Goal: Browse casually: Explore the website without a specific task or goal

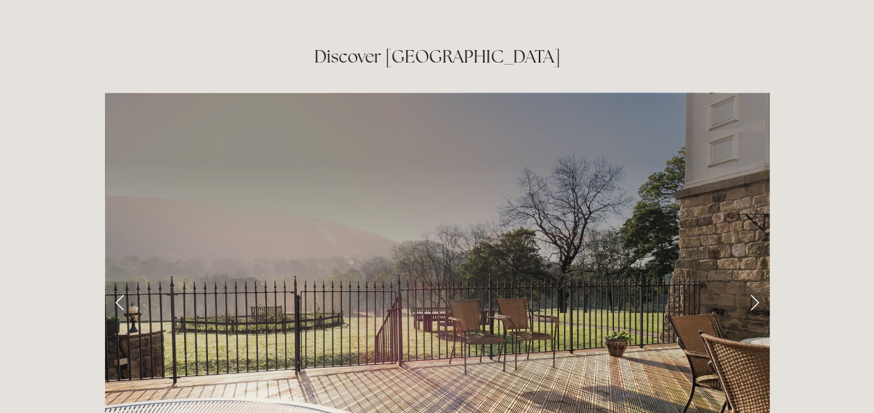
scroll to position [2211, 0]
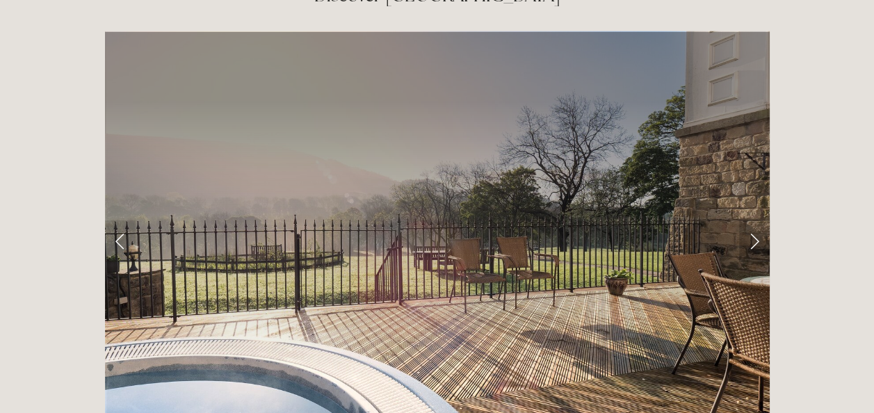
click at [743, 220] on link "Next Slide" at bounding box center [754, 241] width 31 height 42
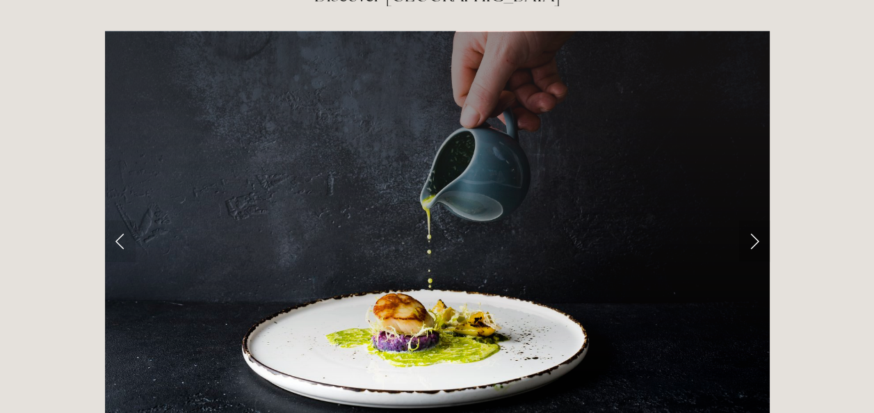
click at [761, 220] on link "Next Slide" at bounding box center [754, 241] width 31 height 42
click at [754, 220] on link "Next Slide" at bounding box center [754, 241] width 31 height 42
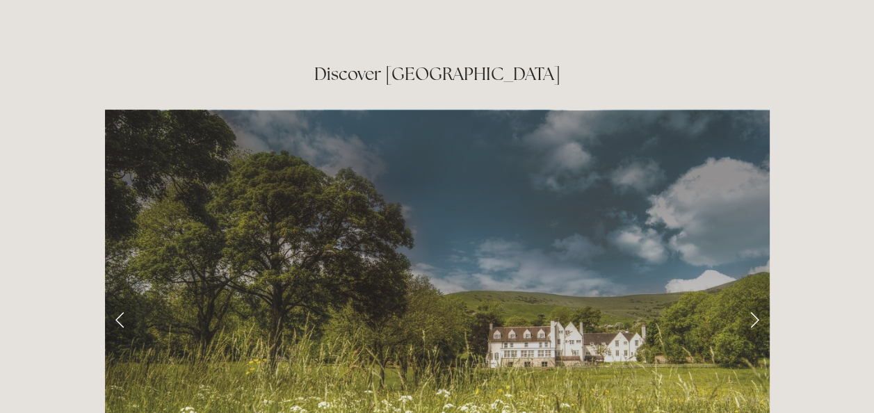
scroll to position [2121, 0]
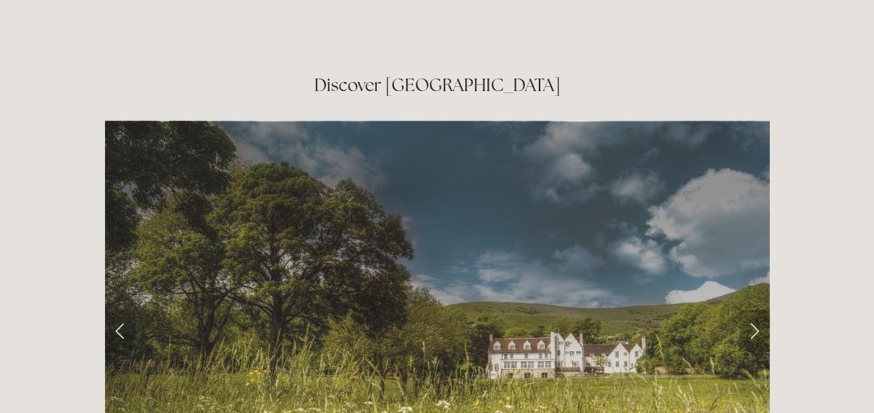
click at [754, 310] on link "Next Slide" at bounding box center [754, 331] width 31 height 42
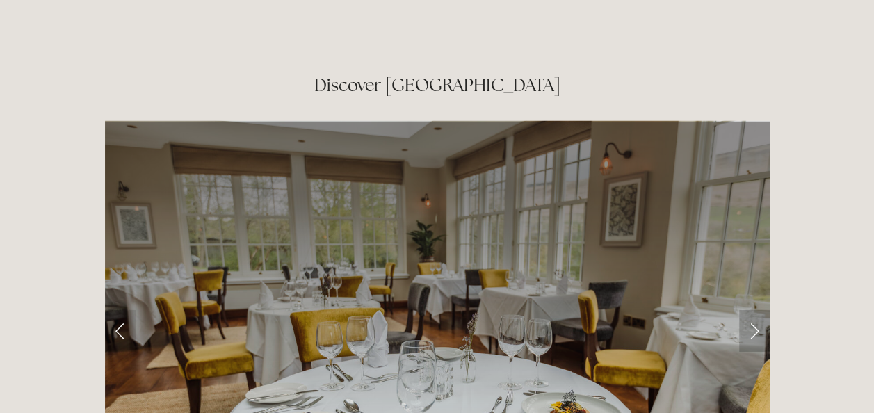
click at [754, 310] on link "Next Slide" at bounding box center [754, 331] width 31 height 42
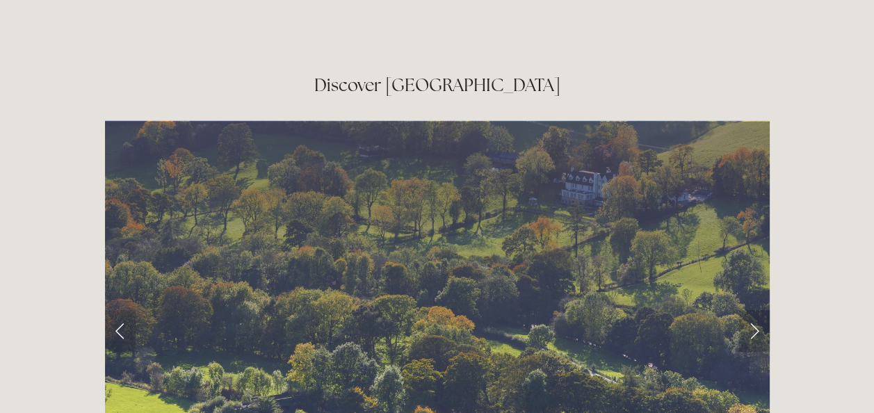
click at [754, 310] on link "Next Slide" at bounding box center [754, 331] width 31 height 42
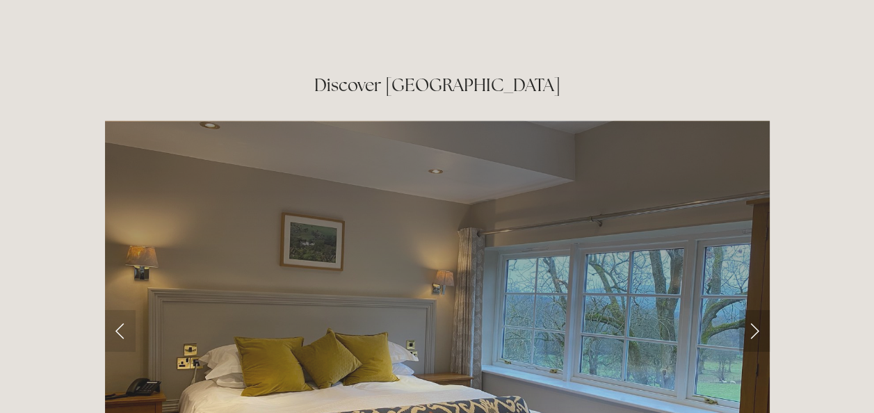
click at [754, 310] on link "Next Slide" at bounding box center [754, 331] width 31 height 42
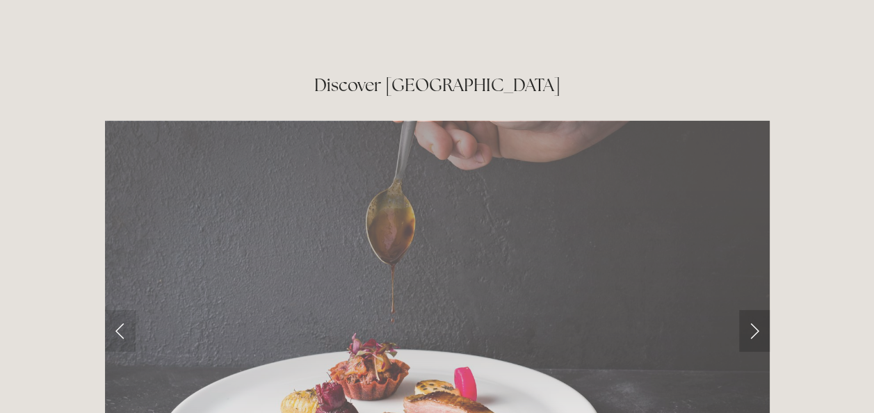
click at [754, 310] on link "Next Slide" at bounding box center [754, 331] width 31 height 42
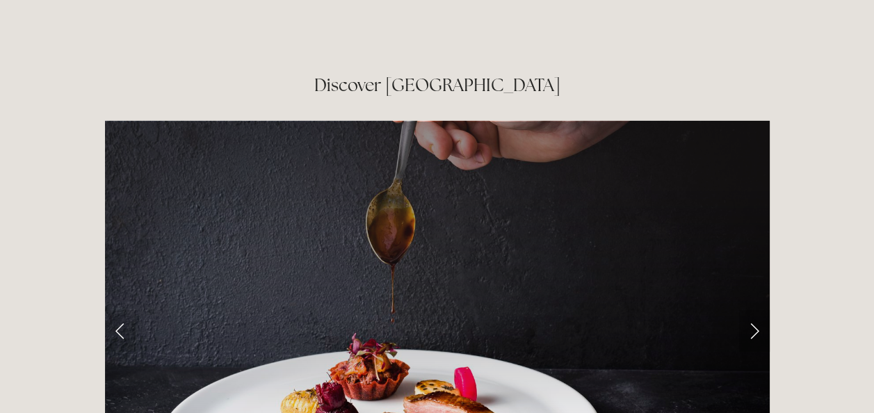
click at [756, 310] on link "Next Slide" at bounding box center [754, 331] width 31 height 42
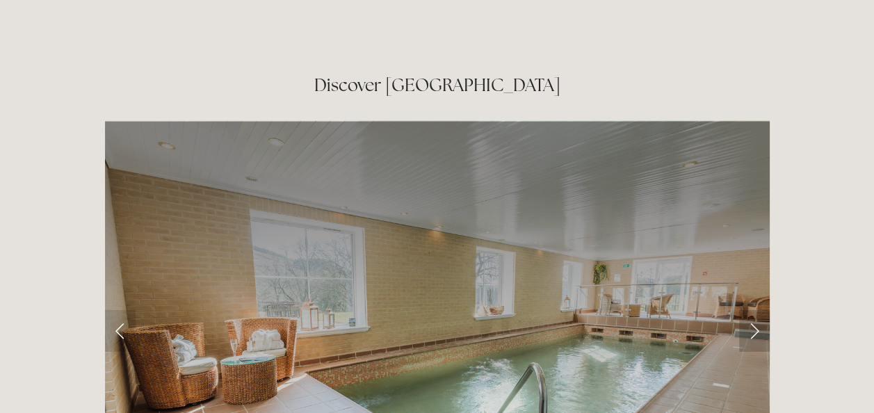
click at [762, 310] on link "Next Slide" at bounding box center [754, 331] width 31 height 42
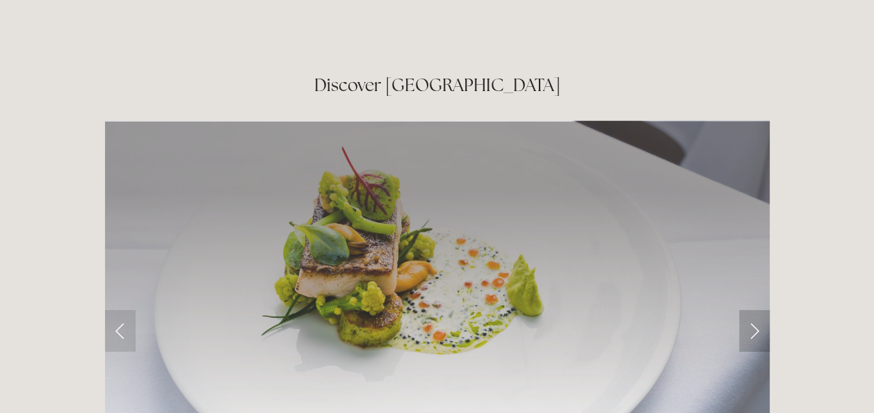
click at [762, 310] on link "Next Slide" at bounding box center [754, 331] width 31 height 42
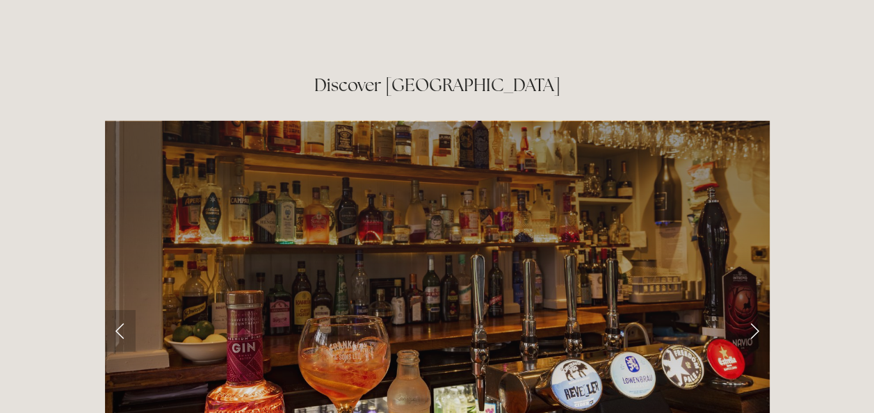
click at [129, 310] on link "Previous Slide" at bounding box center [120, 331] width 31 height 42
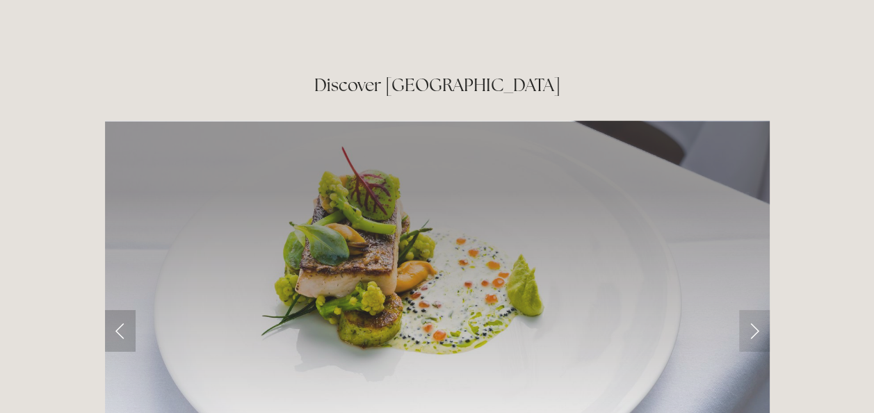
click at [129, 310] on link "Previous Slide" at bounding box center [120, 331] width 31 height 42
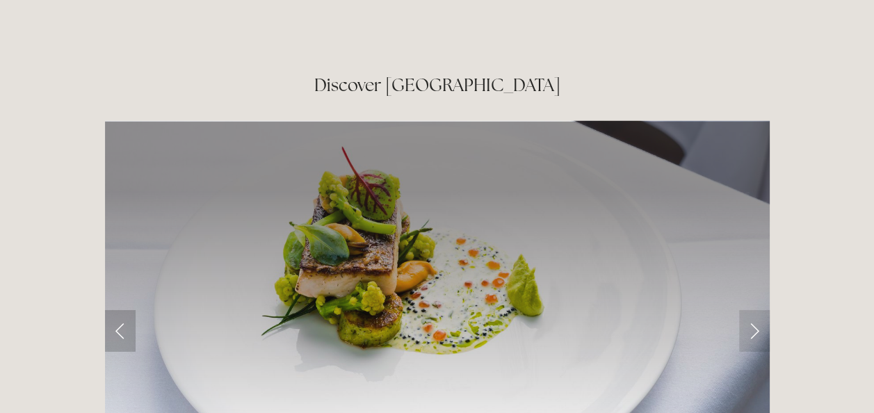
click at [111, 310] on link "Previous Slide" at bounding box center [120, 331] width 31 height 42
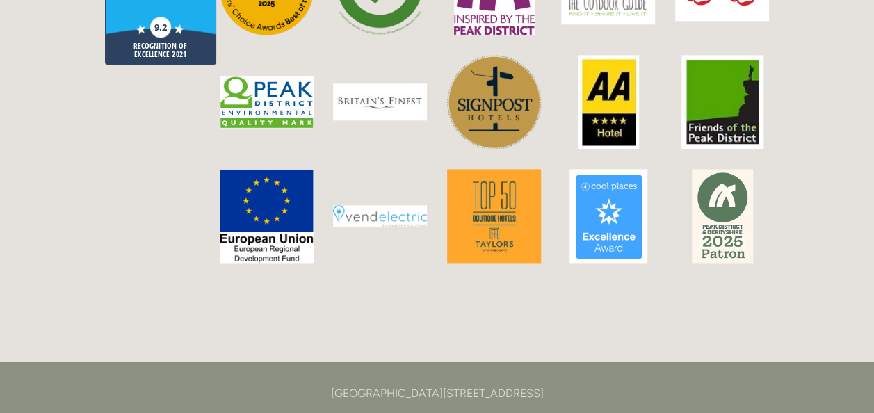
scroll to position [0, 0]
